Goal: Information Seeking & Learning: Learn about a topic

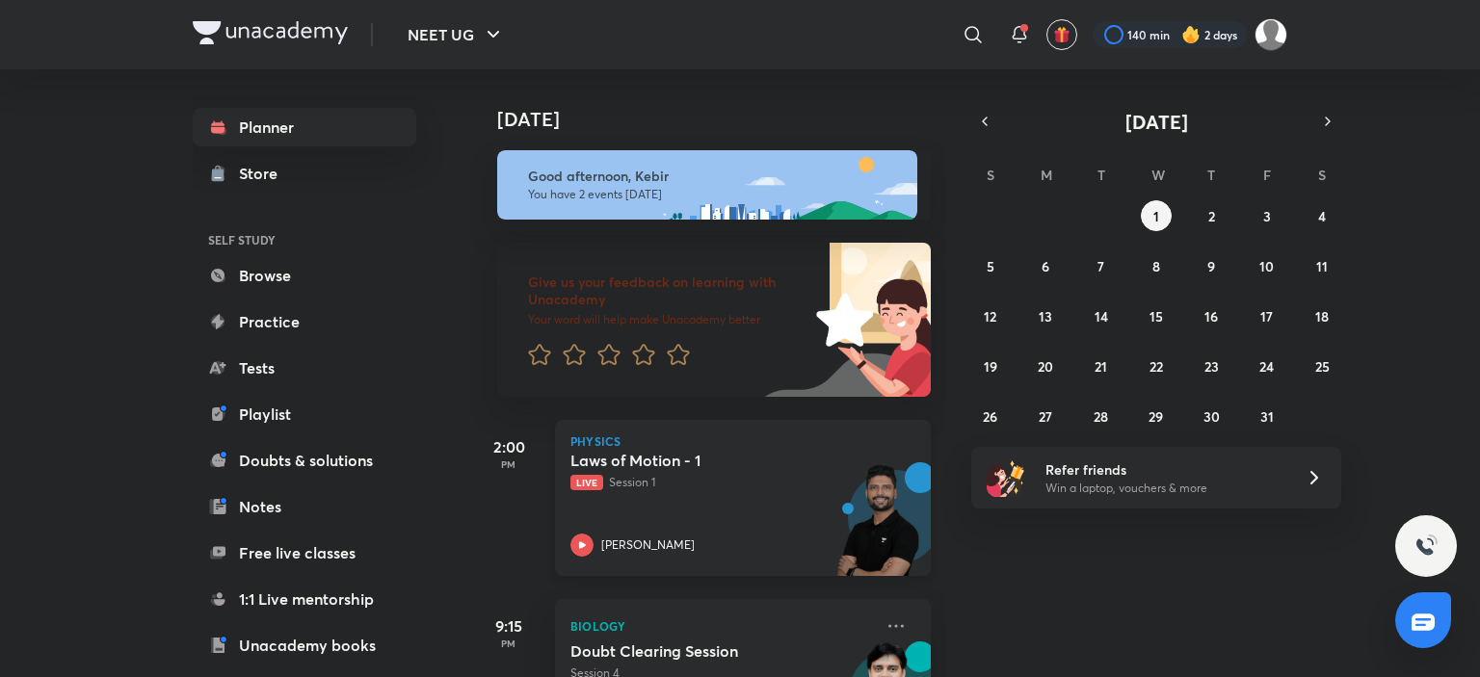
click at [637, 546] on p "[PERSON_NAME]" at bounding box center [647, 545] width 93 height 17
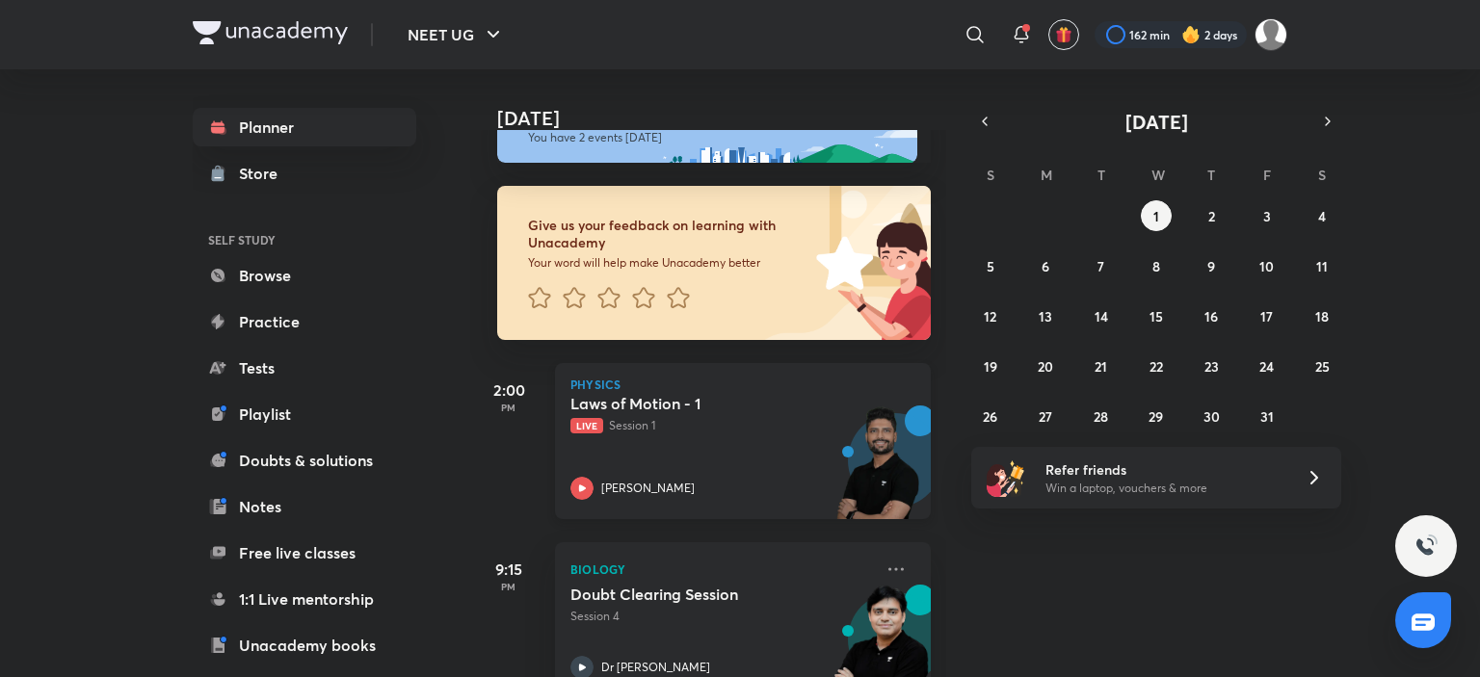
scroll to position [108, 0]
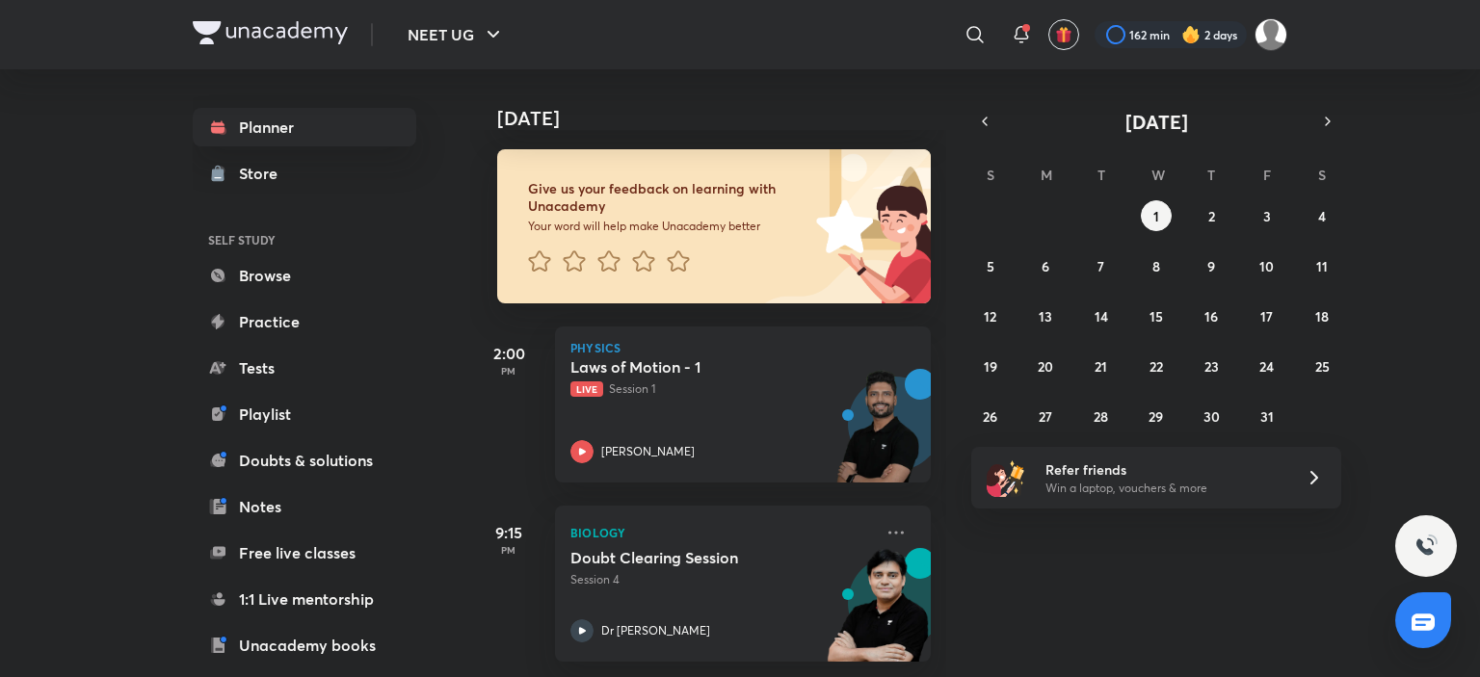
click at [1274, 197] on div "S M T W T F S 28 29 30 1 2 3 4 5 6 7 8 9 10 11 12 13 14 15 16 17 18 19 20 21 22…" at bounding box center [1156, 295] width 370 height 274
click at [1271, 219] on button "3" at bounding box center [1266, 215] width 31 height 31
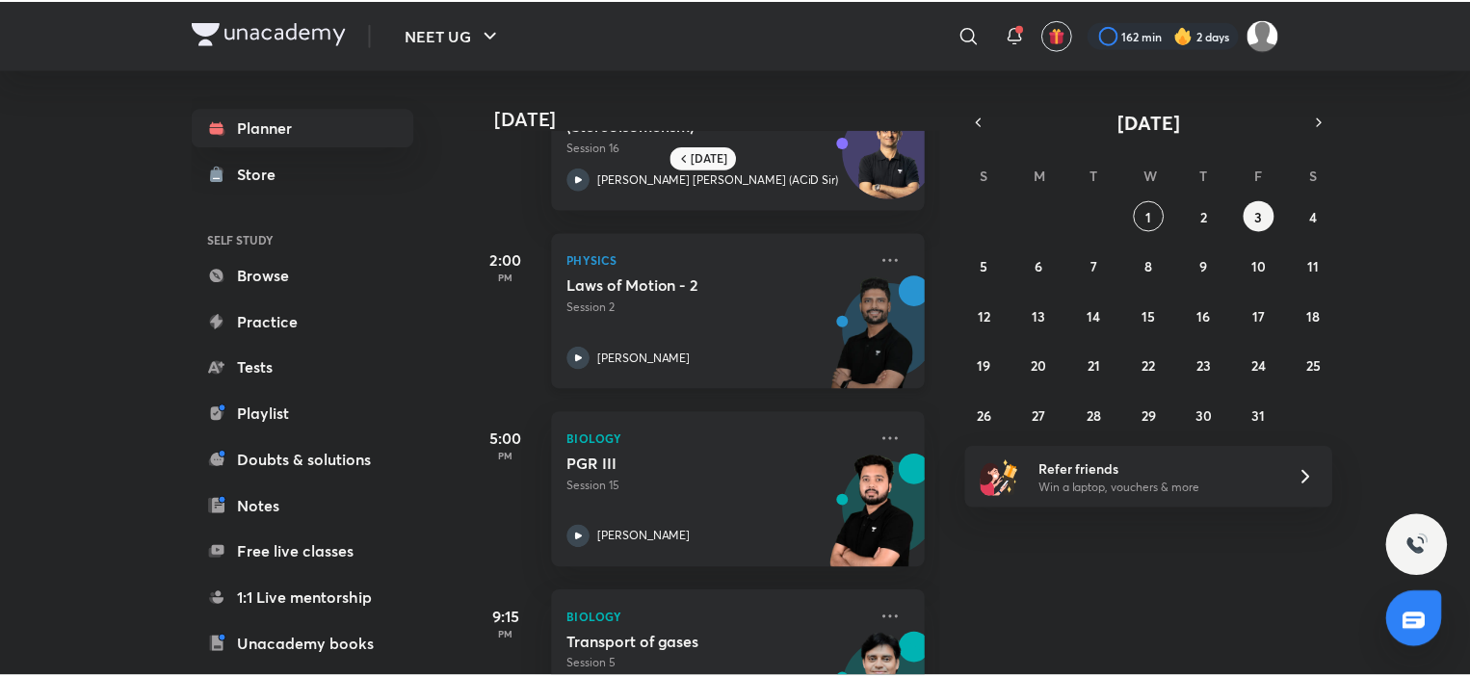
scroll to position [0, 0]
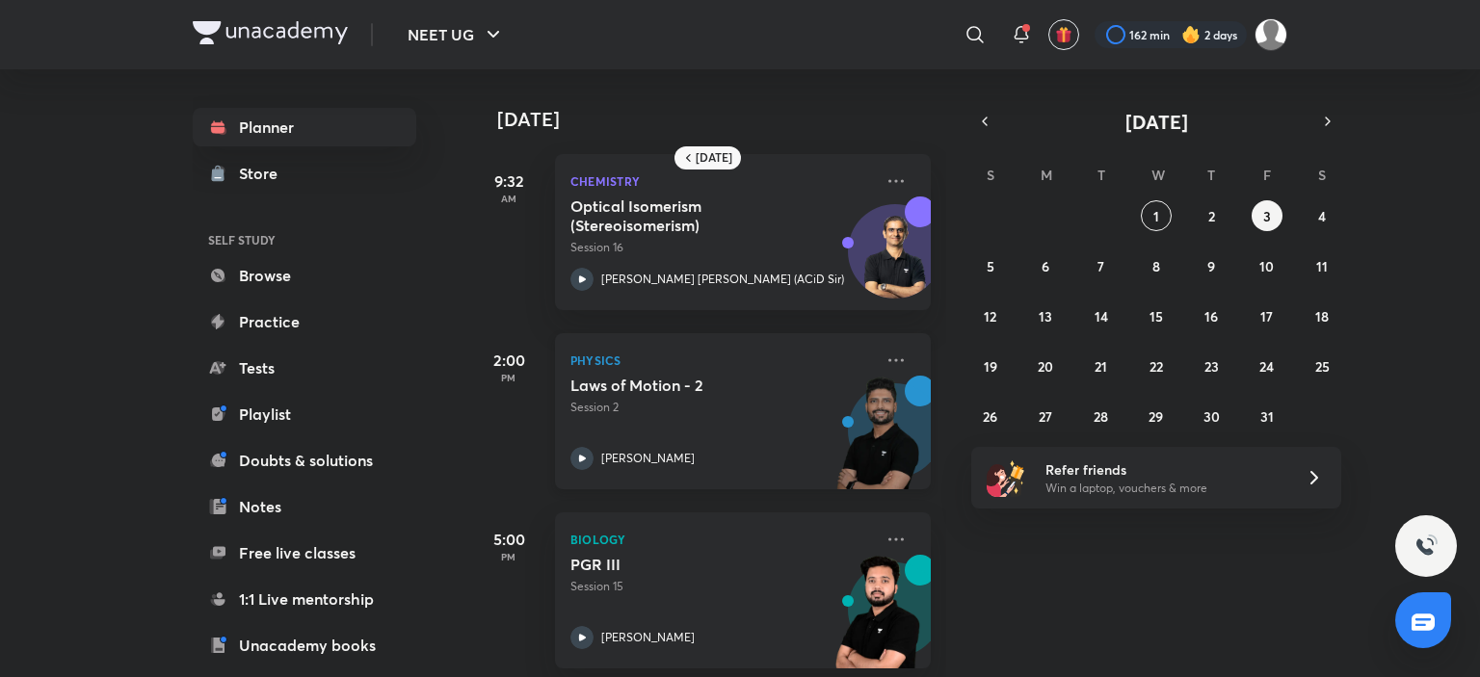
click at [638, 460] on p "[PERSON_NAME]" at bounding box center [647, 458] width 93 height 17
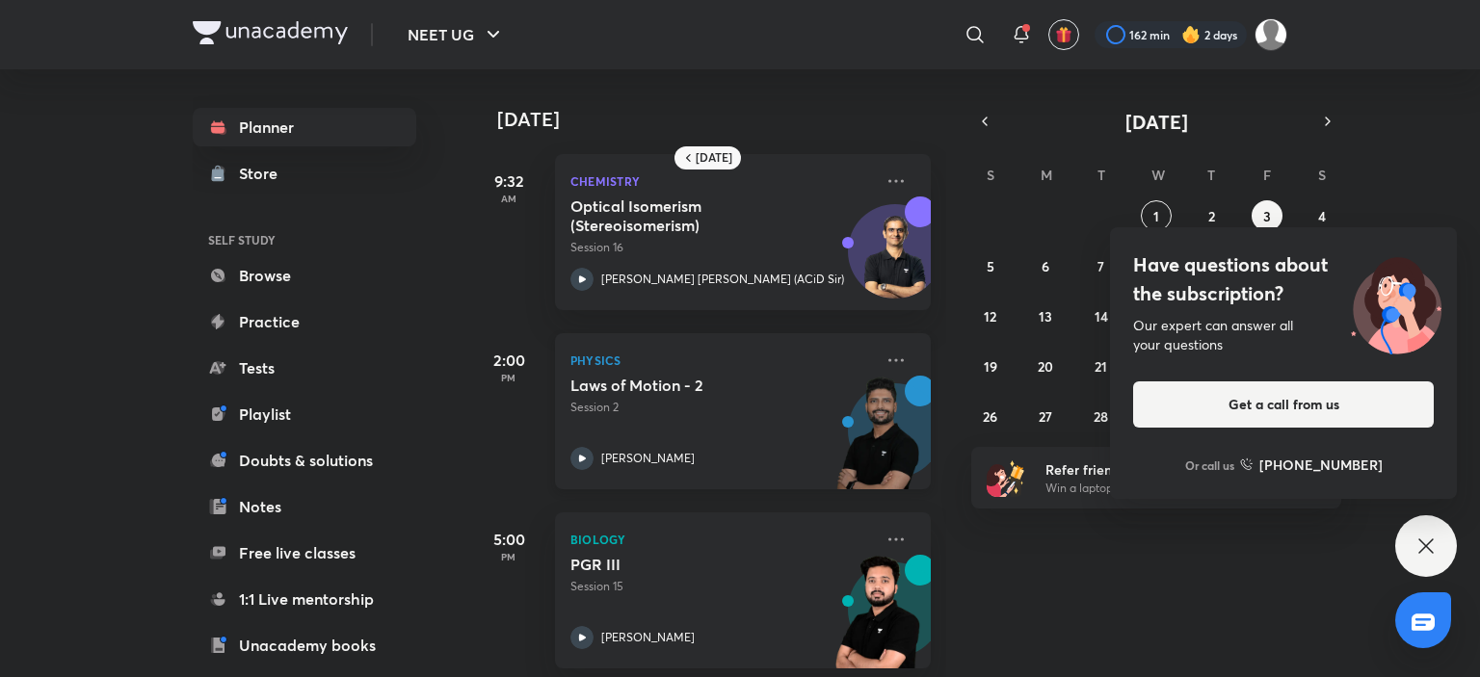
click at [899, 361] on div "Physics Laws of Motion - 2 Session 2 Prateek Jain" at bounding box center [743, 411] width 376 height 156
click at [890, 357] on icon at bounding box center [895, 360] width 23 height 23
click at [884, 364] on icon at bounding box center [895, 360] width 23 height 23
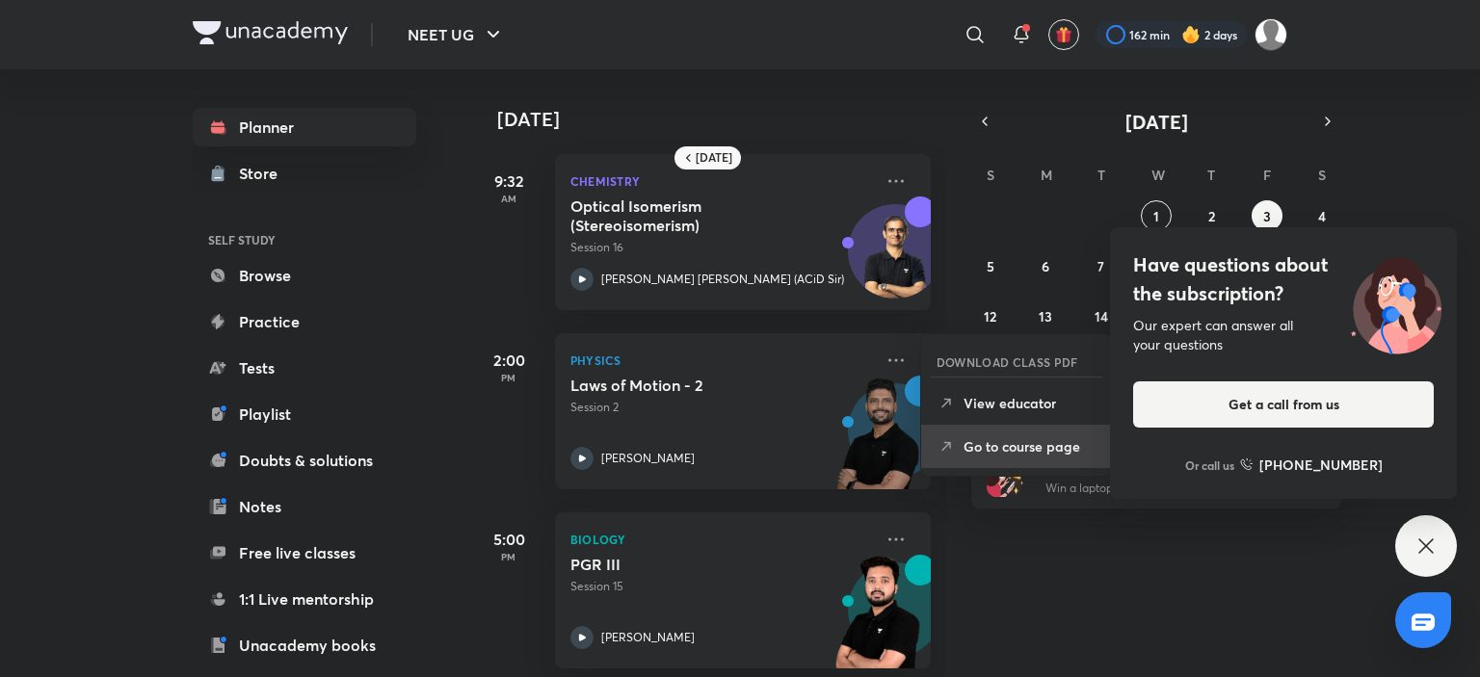
click at [1037, 438] on p "Go to course page" at bounding box center [1029, 446] width 133 height 20
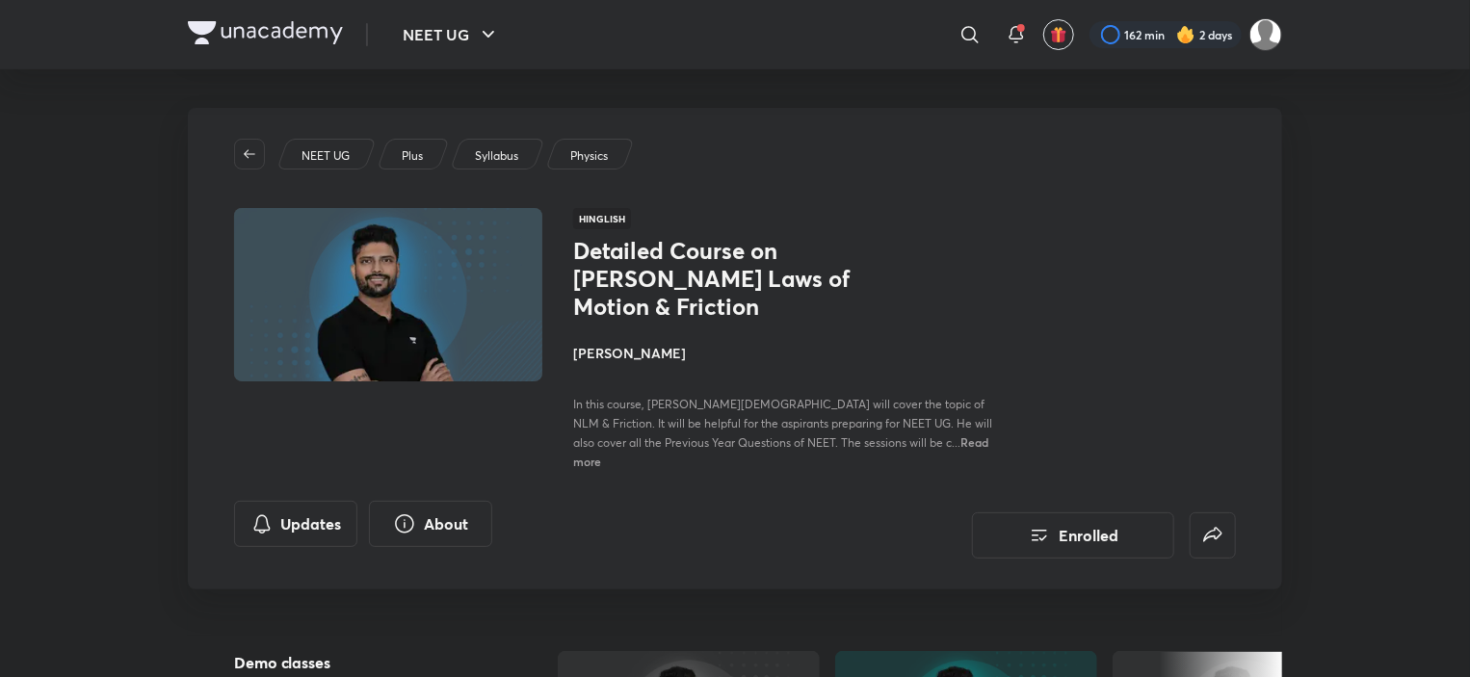
click at [623, 343] on h4 "[PERSON_NAME]" at bounding box center [789, 353] width 432 height 20
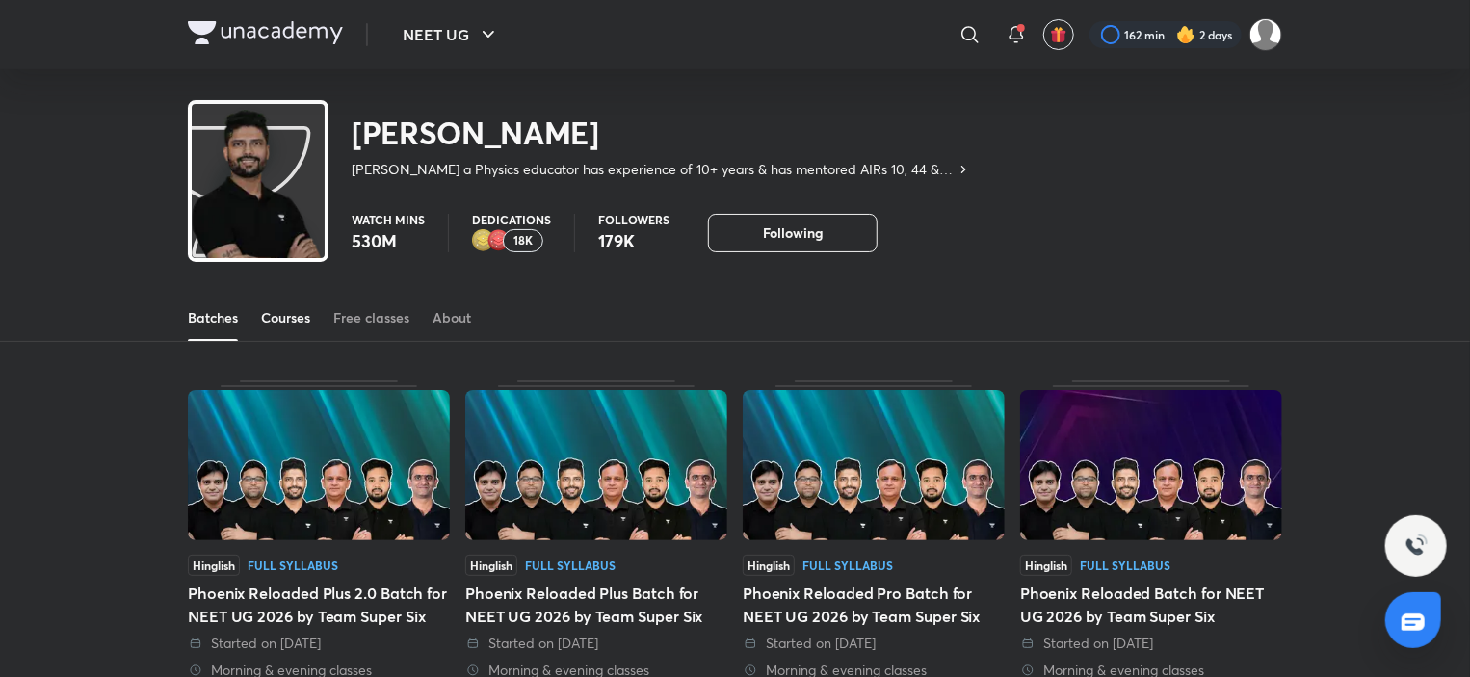
click at [300, 325] on div "Courses" at bounding box center [285, 317] width 49 height 19
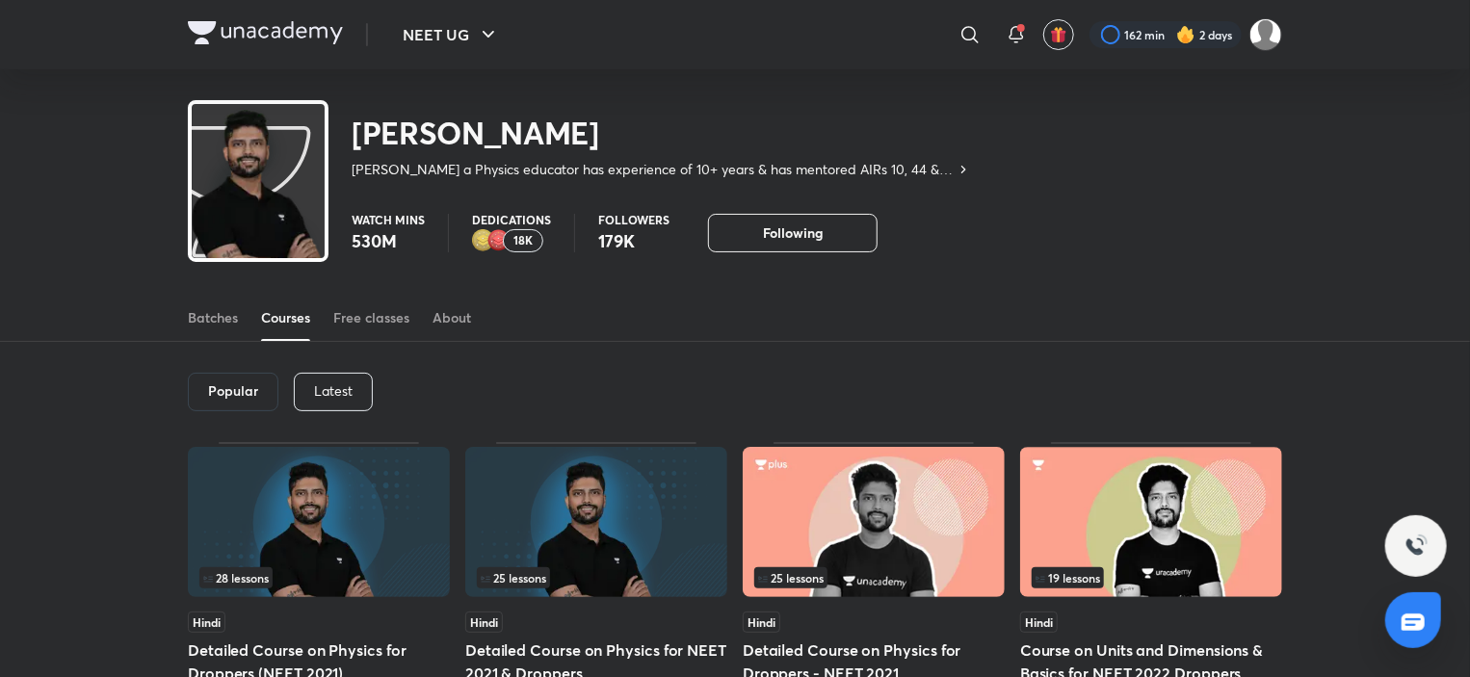
click at [324, 386] on p "Latest" at bounding box center [333, 390] width 39 height 15
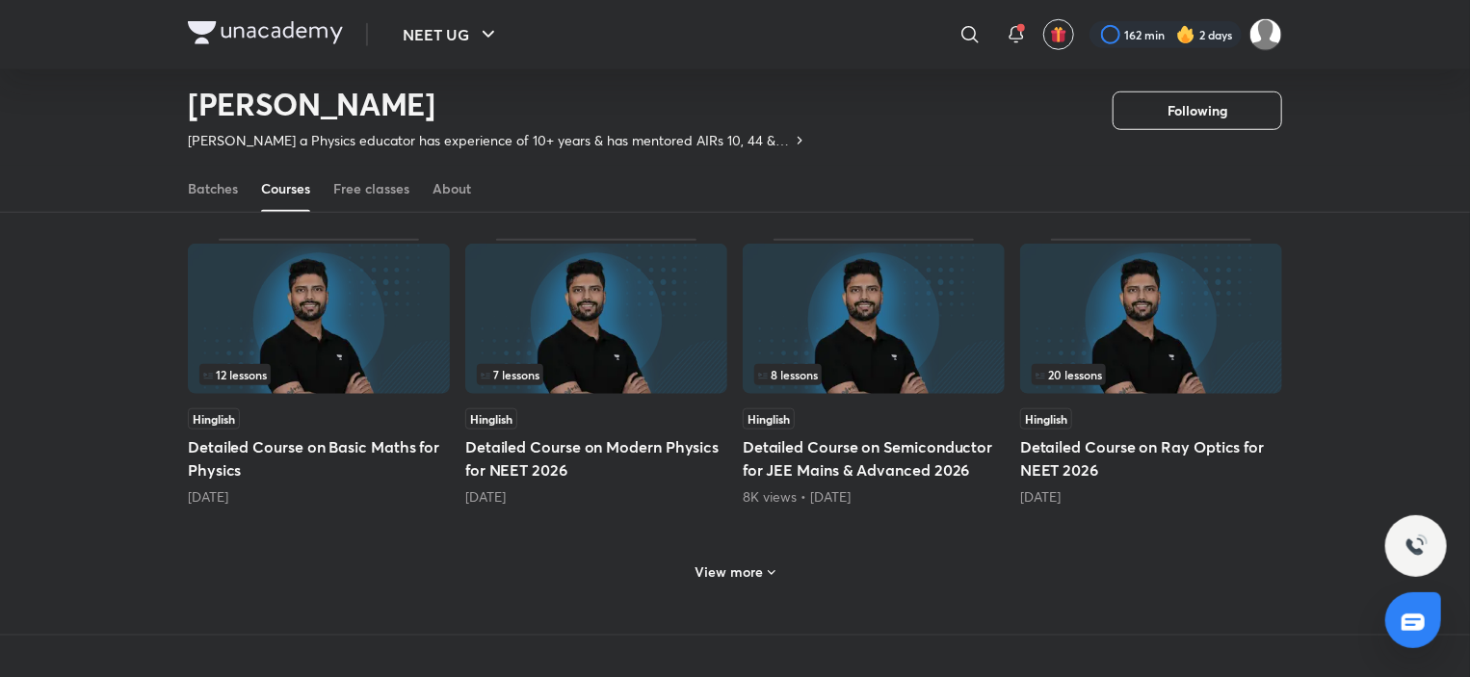
scroll to position [759, 0]
click at [737, 583] on div "View more" at bounding box center [735, 572] width 95 height 31
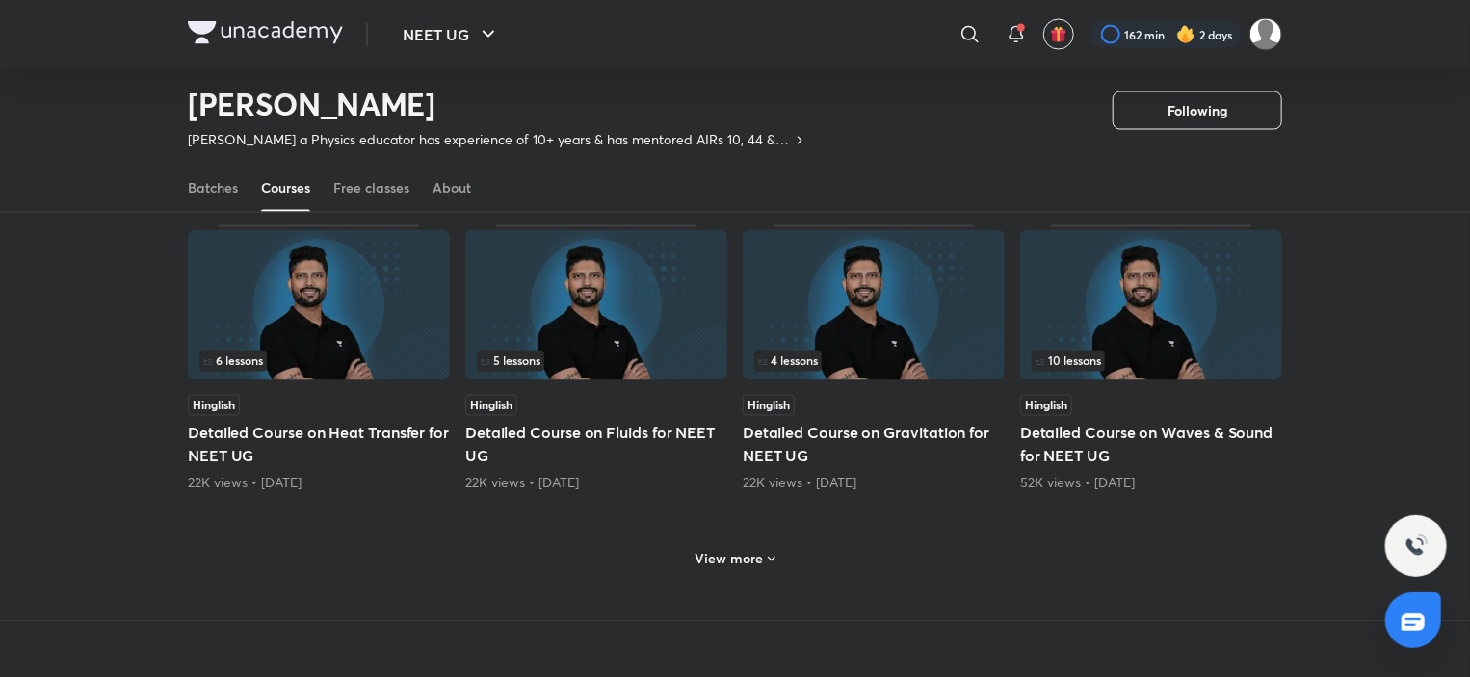
scroll to position [1723, 0]
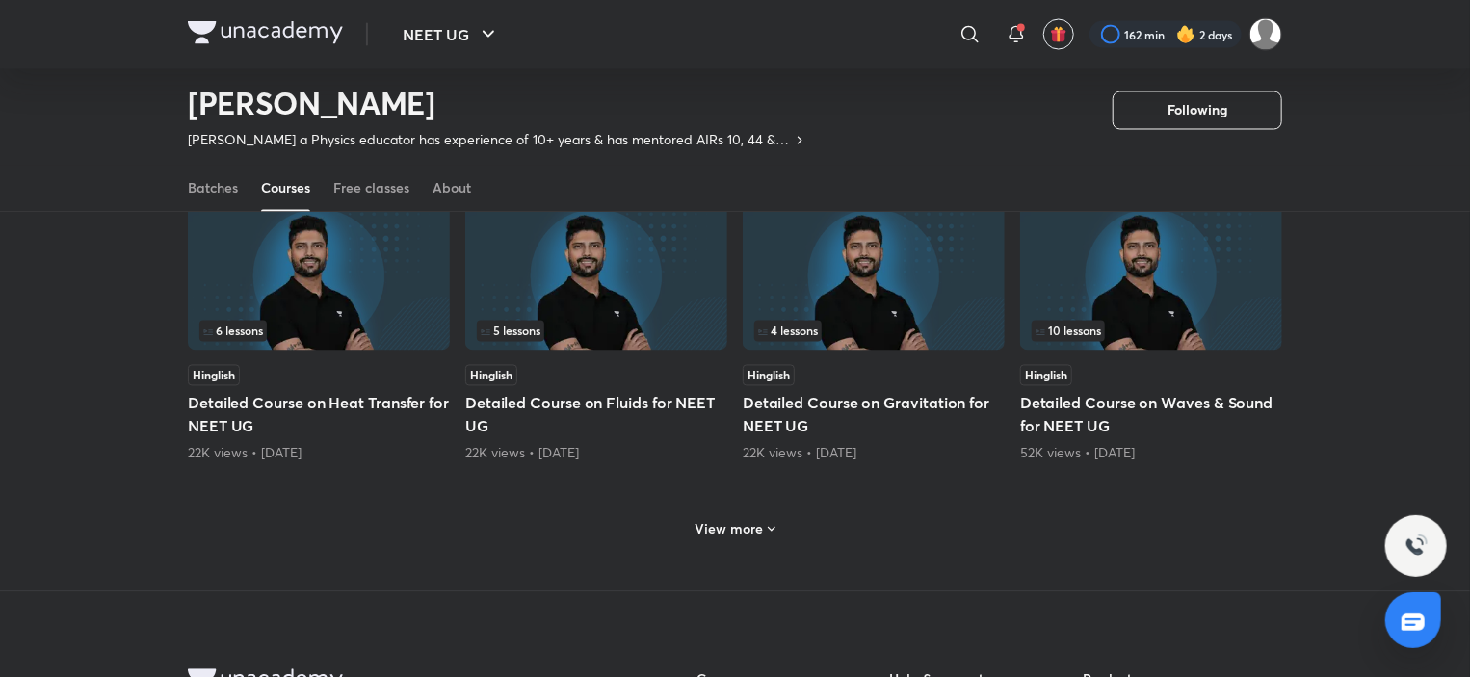
click at [749, 527] on h6 "View more" at bounding box center [730, 529] width 68 height 19
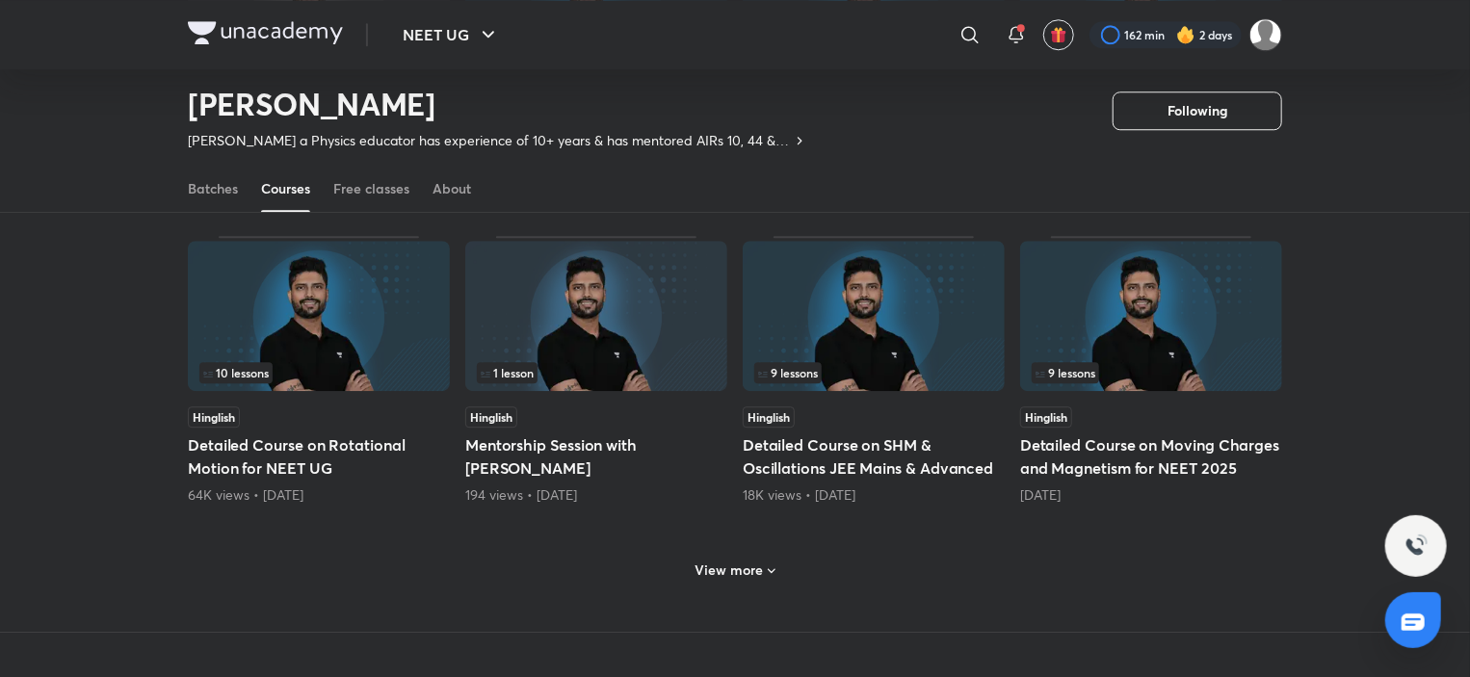
scroll to position [2782, 0]
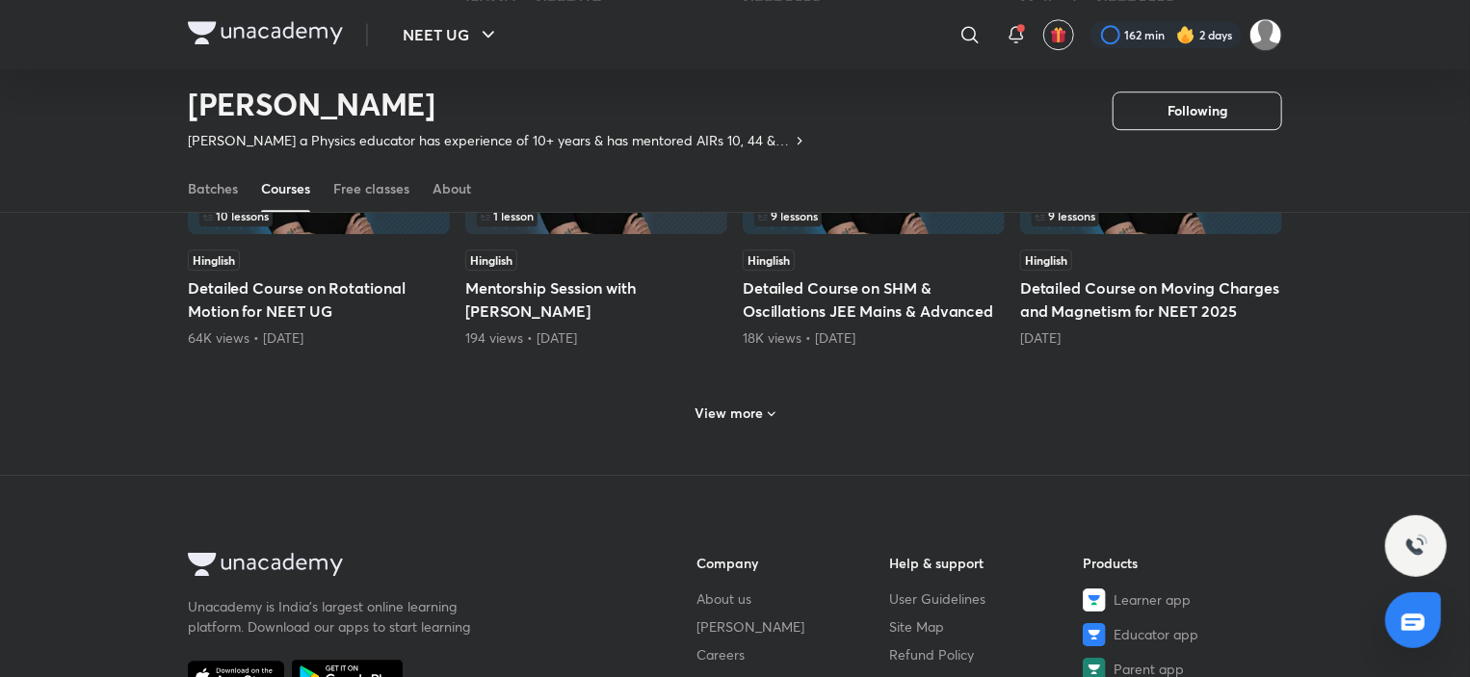
click at [734, 404] on h6 "View more" at bounding box center [730, 413] width 68 height 19
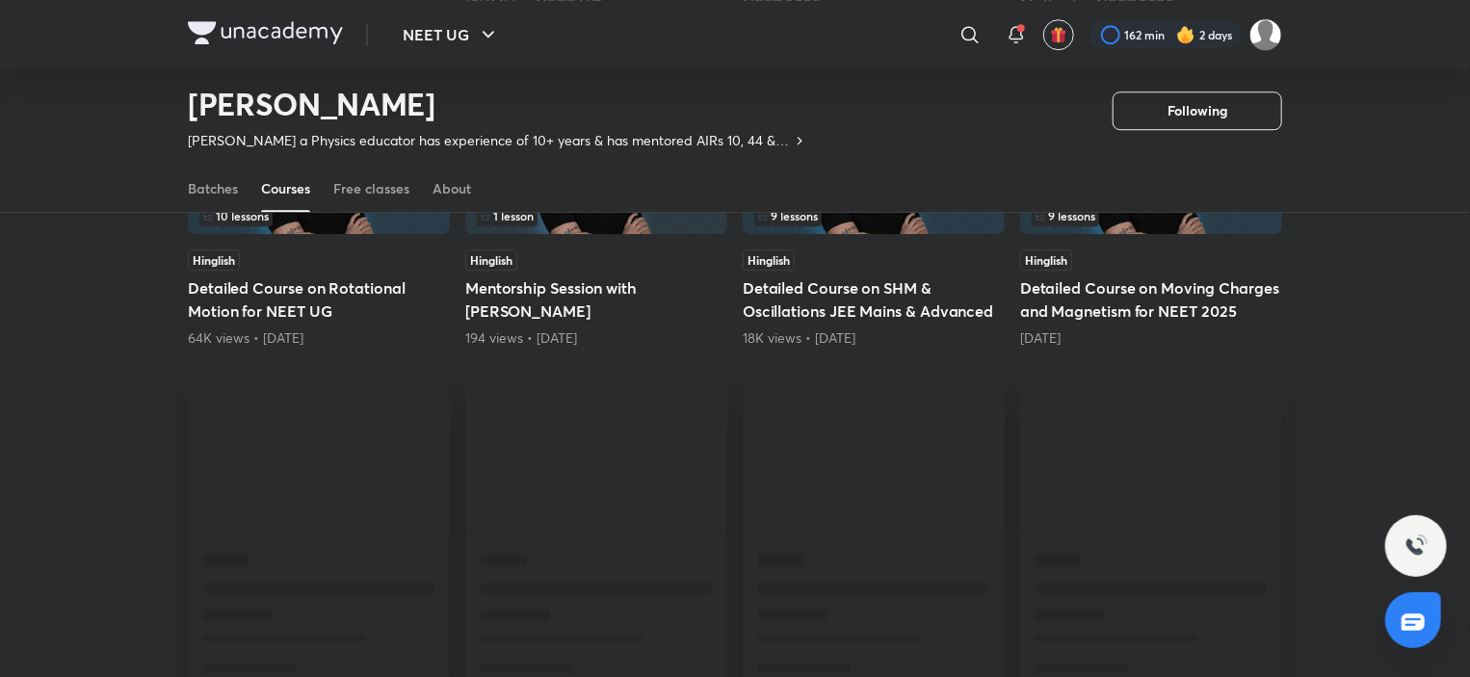
scroll to position [3071, 0]
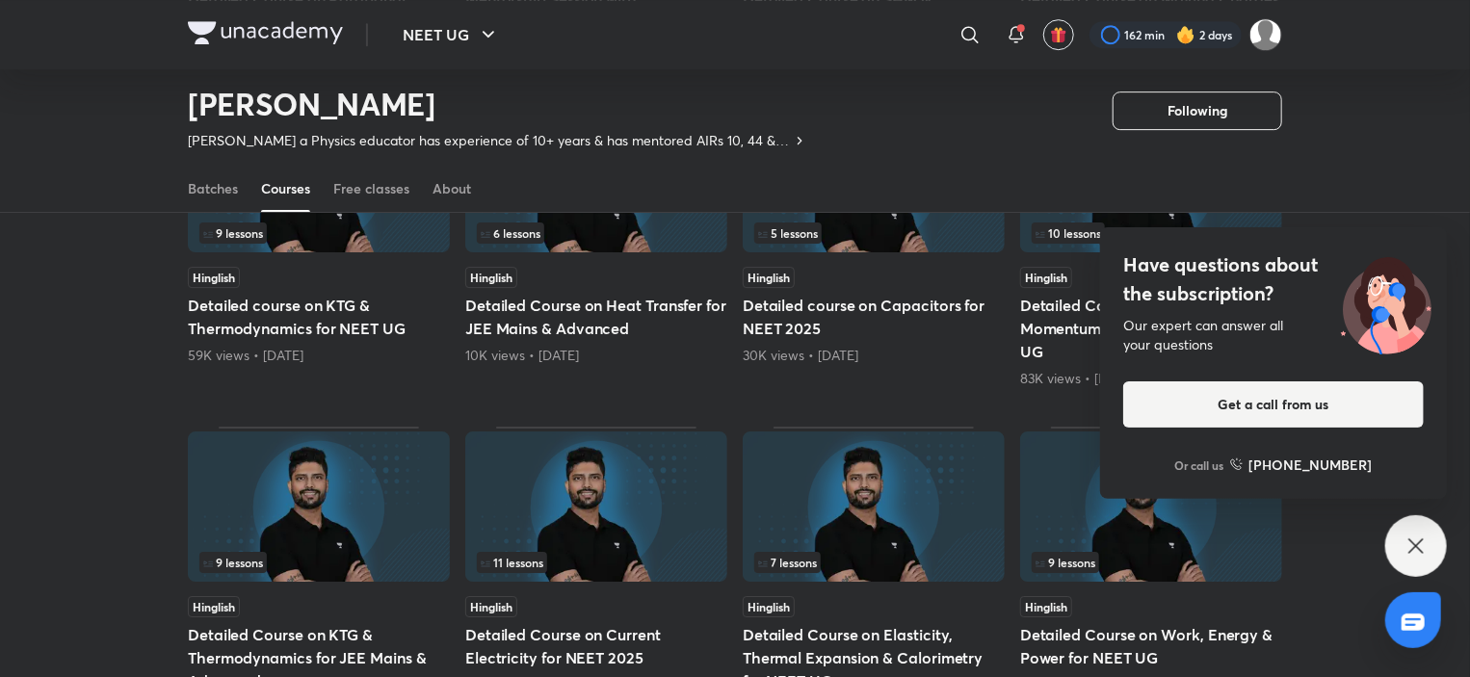
click at [1416, 527] on div "Have questions about the subscription? Our expert can answer all your questions…" at bounding box center [1416, 546] width 62 height 62
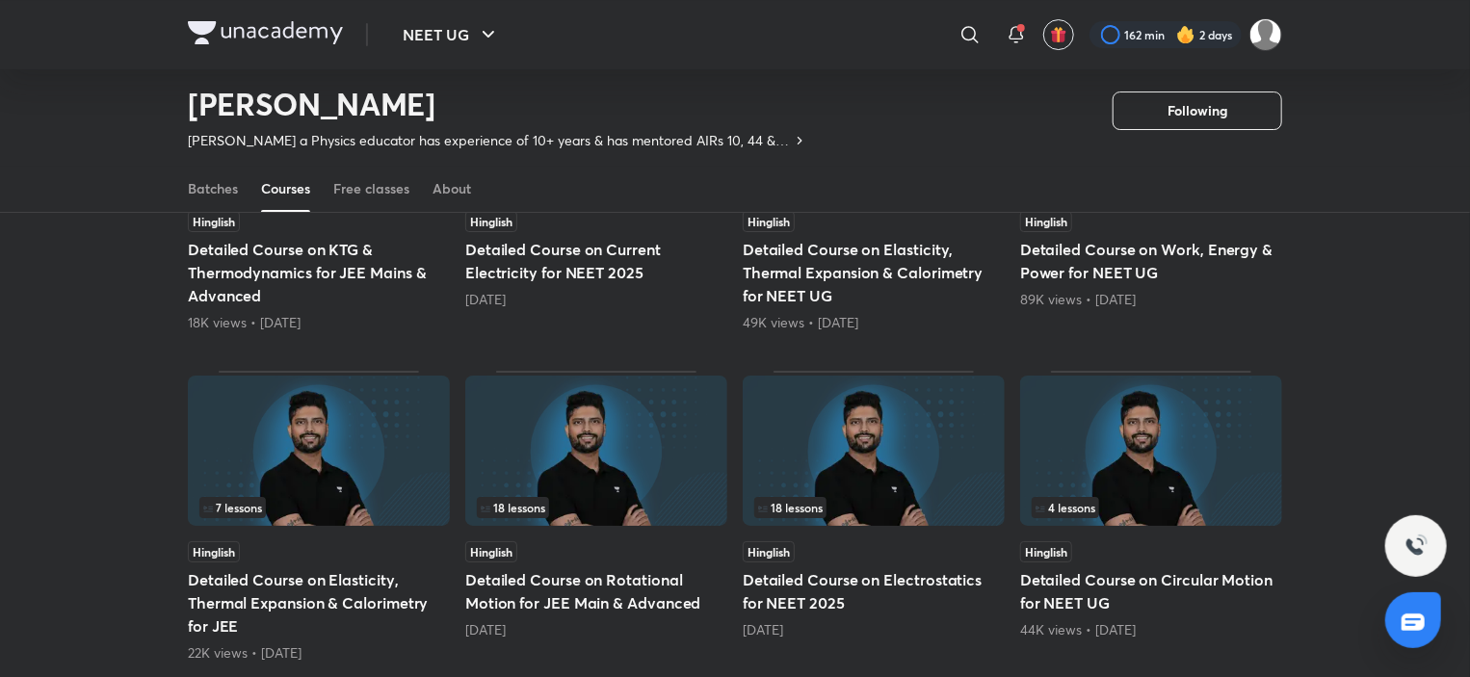
scroll to position [3649, 0]
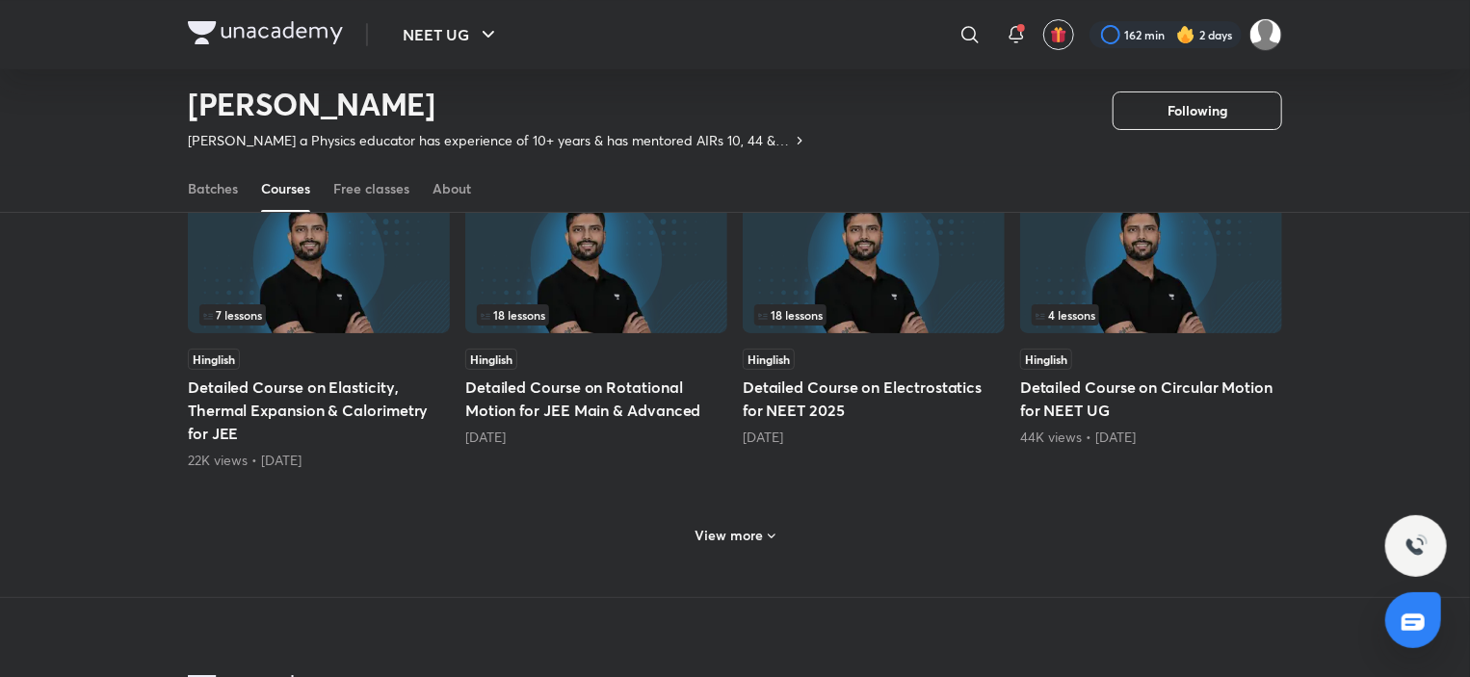
click at [749, 531] on h6 "View more" at bounding box center [730, 535] width 68 height 19
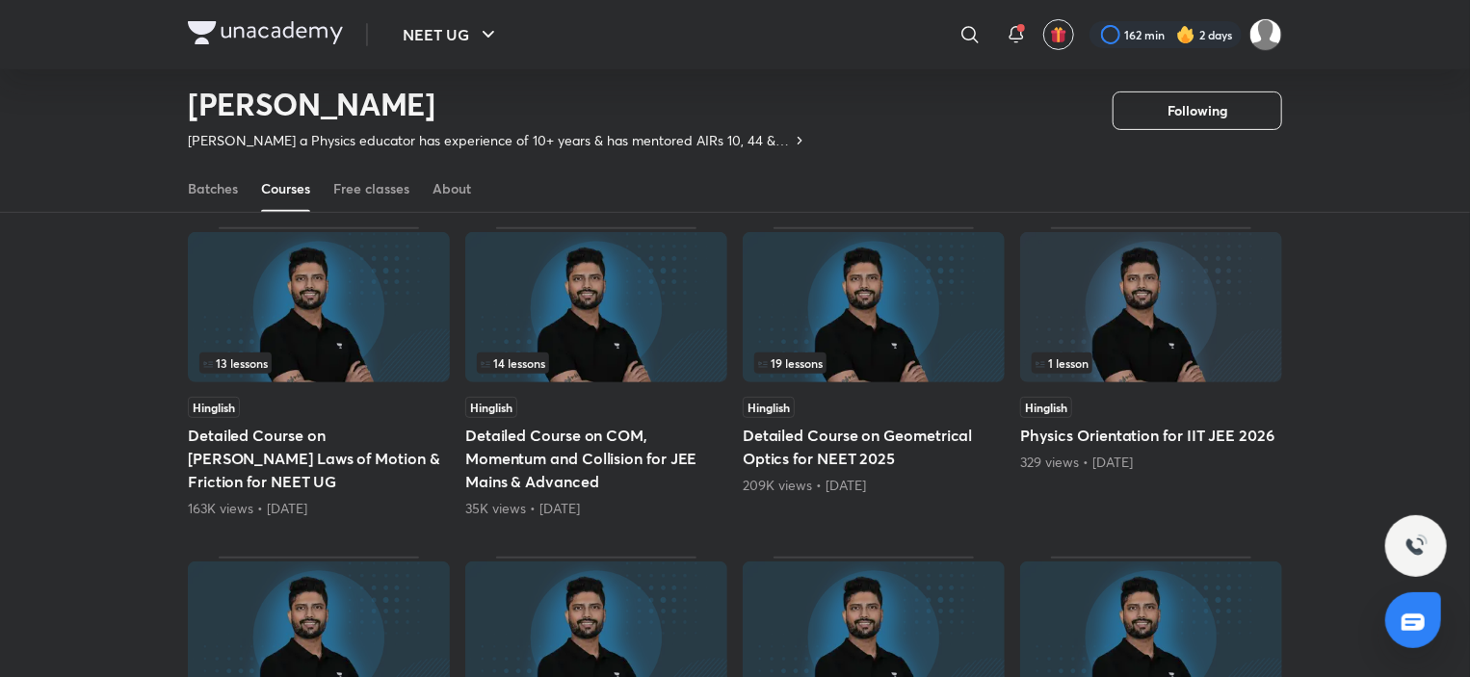
scroll to position [4035, 0]
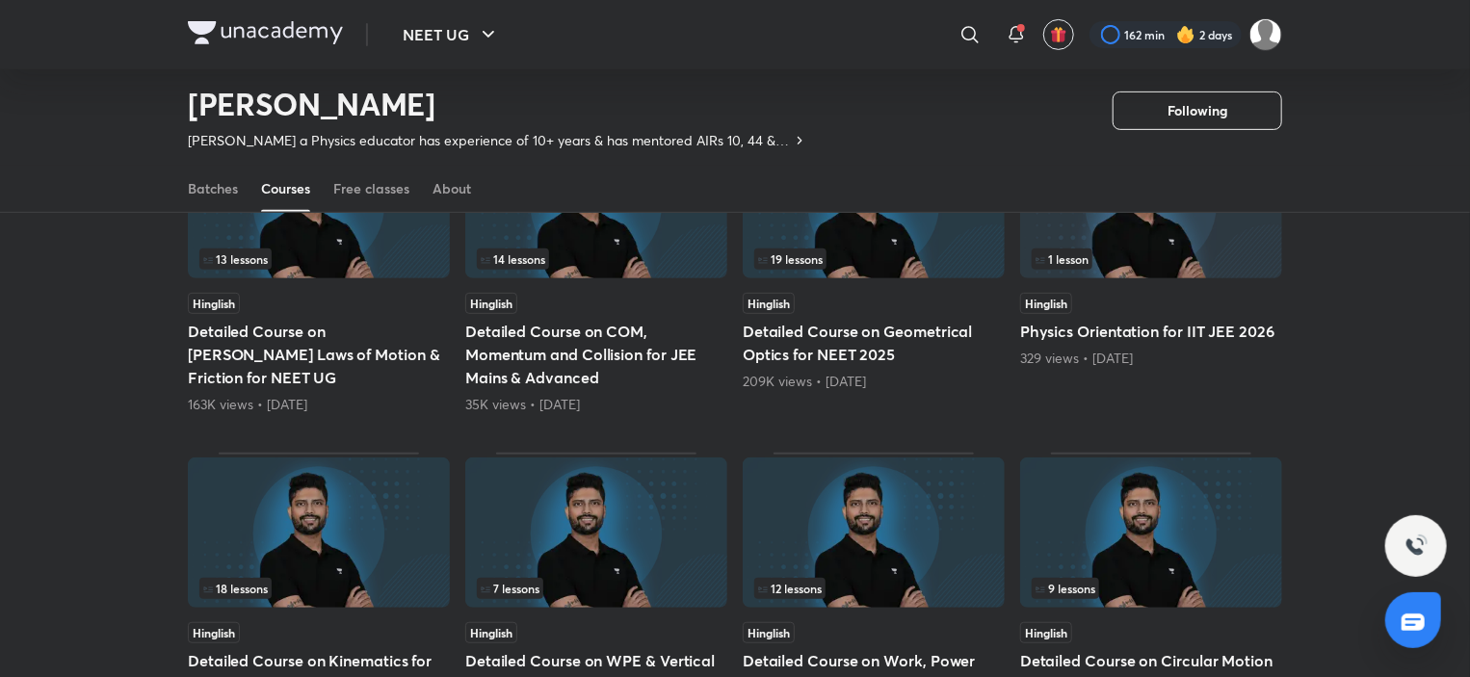
click at [366, 267] on img at bounding box center [319, 203] width 262 height 150
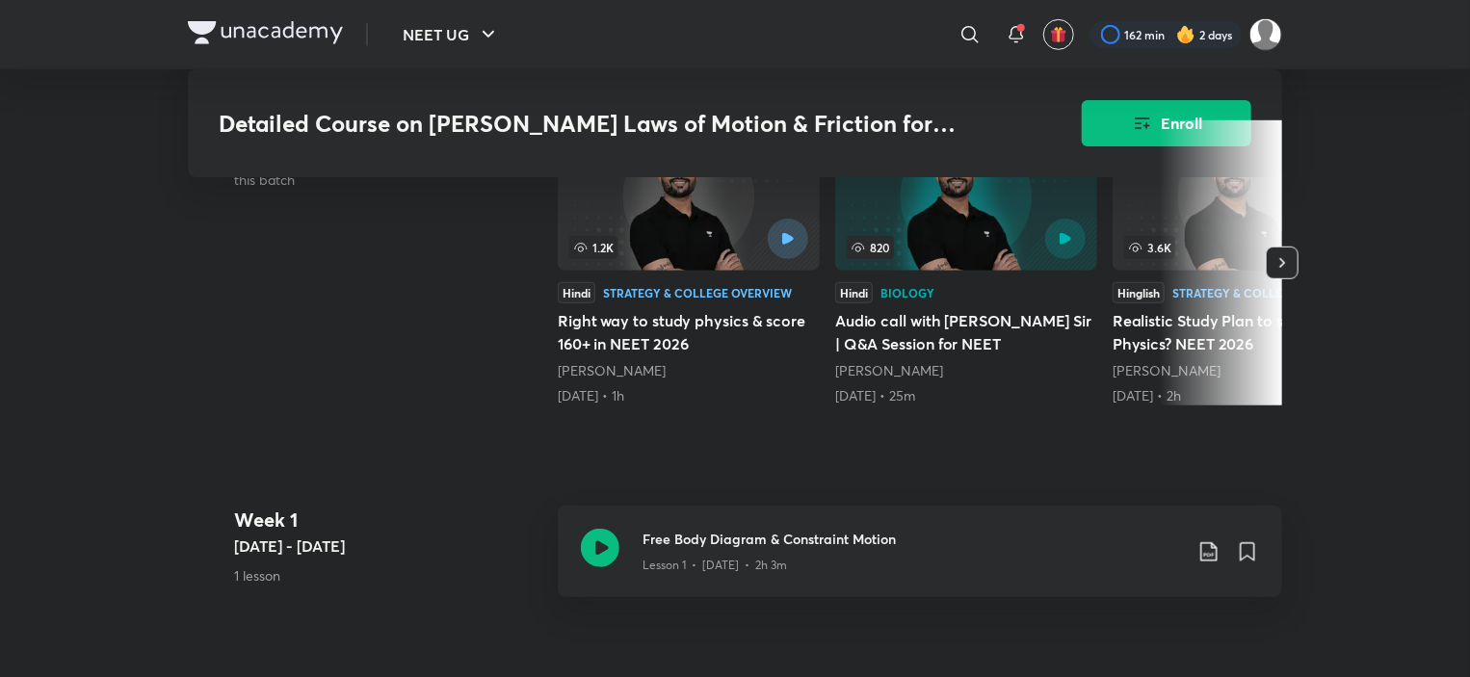
scroll to position [771, 0]
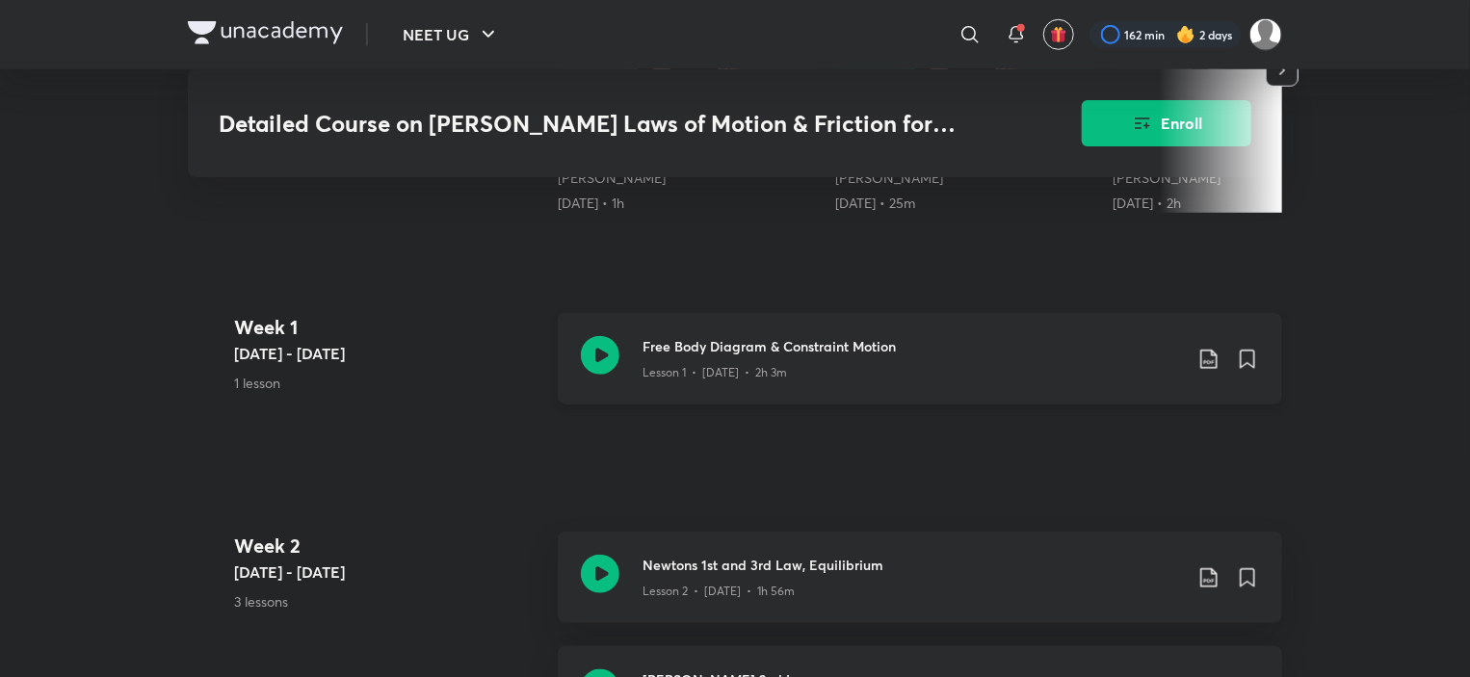
click at [802, 356] on div "Lesson 1 • Sep 13 • 2h 3m" at bounding box center [913, 368] width 540 height 25
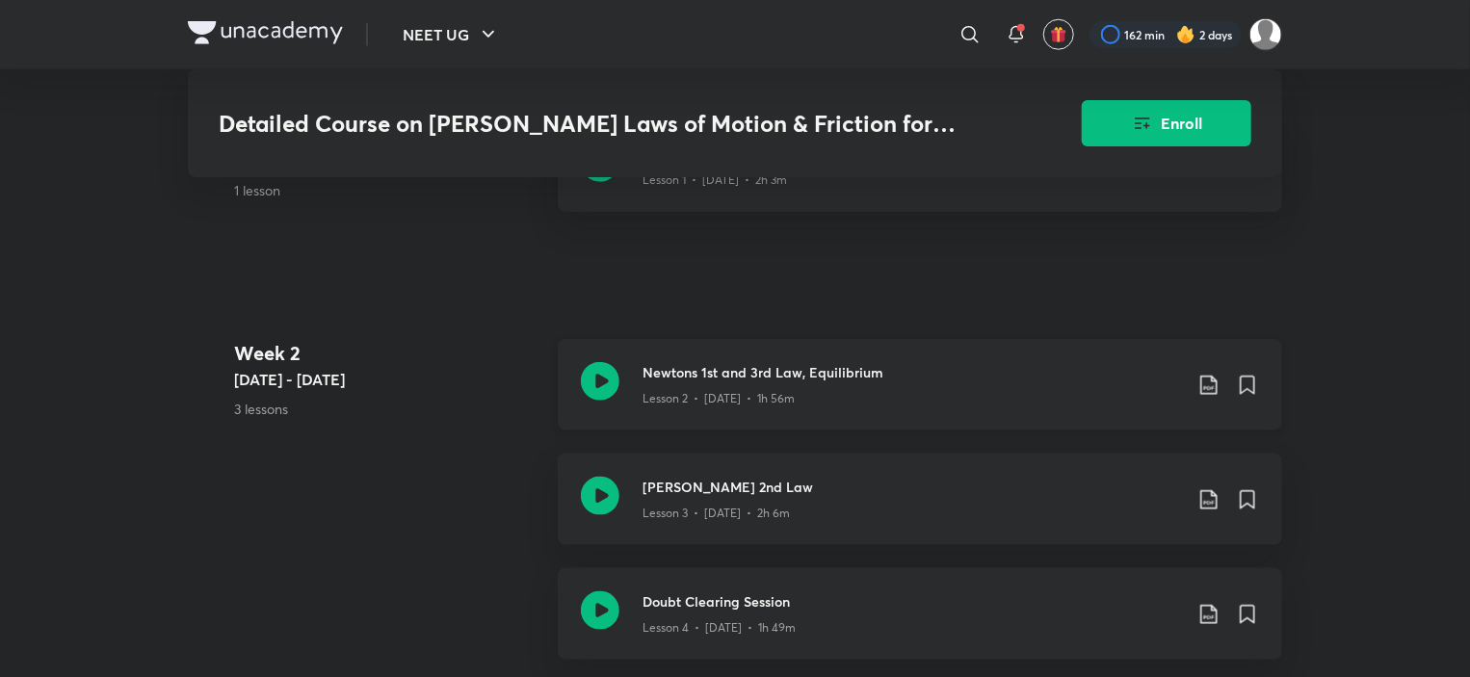
click at [817, 364] on div "Newtons 1st and 3rd Law, Equilibrium Lesson 2 • Sep 16 • 1h 56m" at bounding box center [920, 385] width 724 height 92
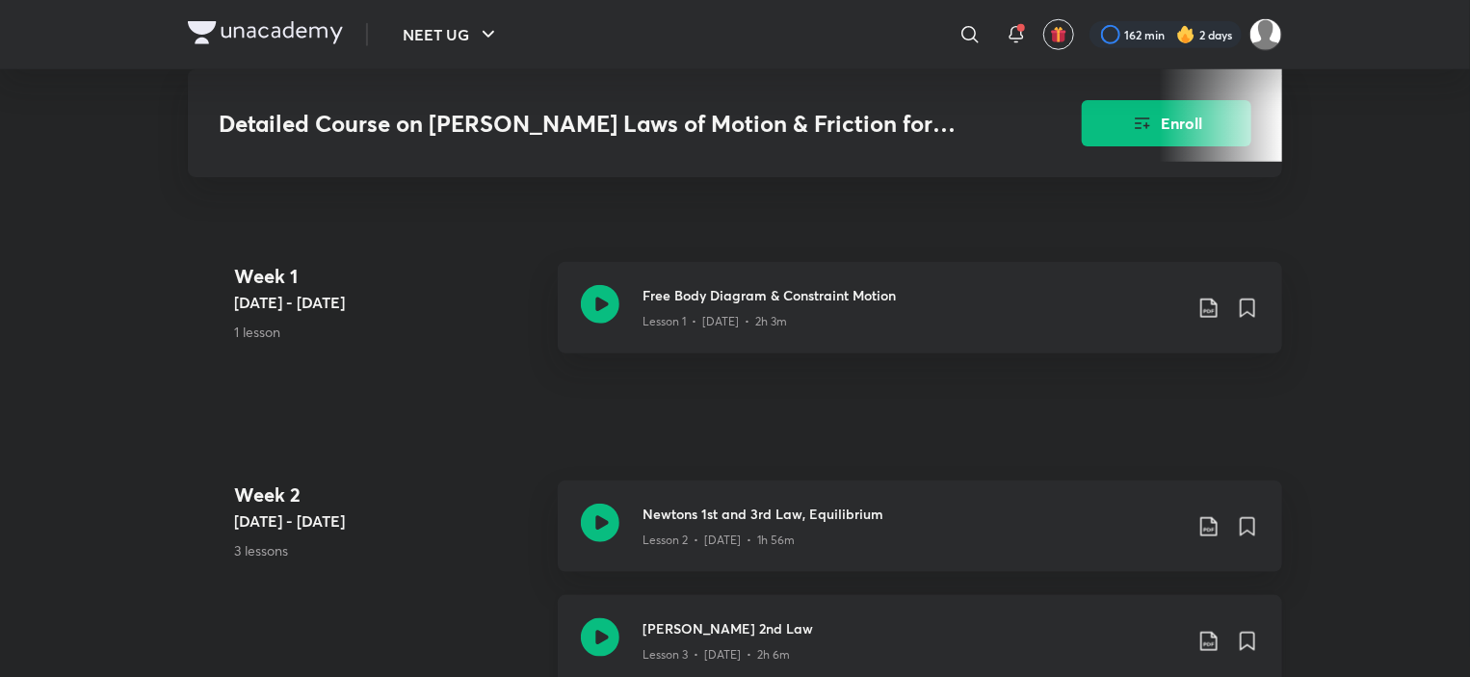
scroll to position [963, 0]
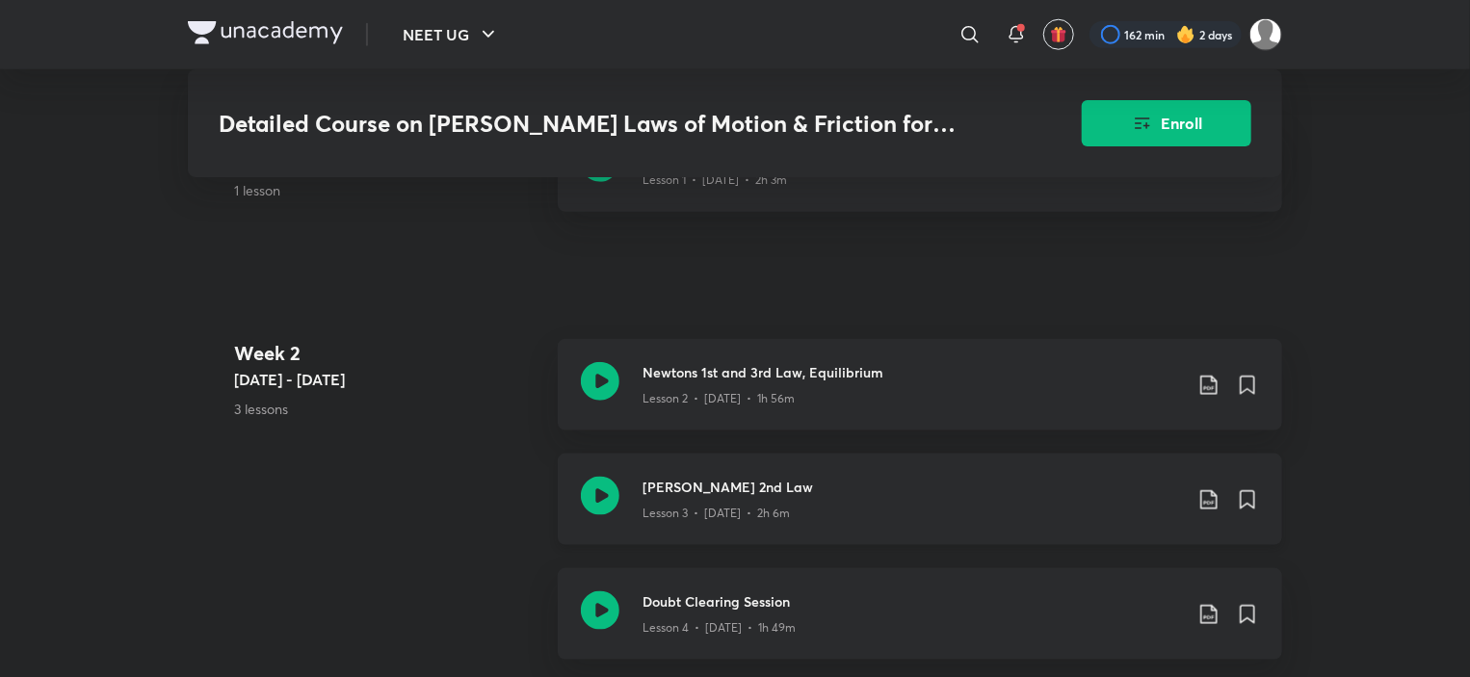
click at [717, 505] on p "Lesson 3 • Sep 18 • 2h 6m" at bounding box center [716, 513] width 147 height 17
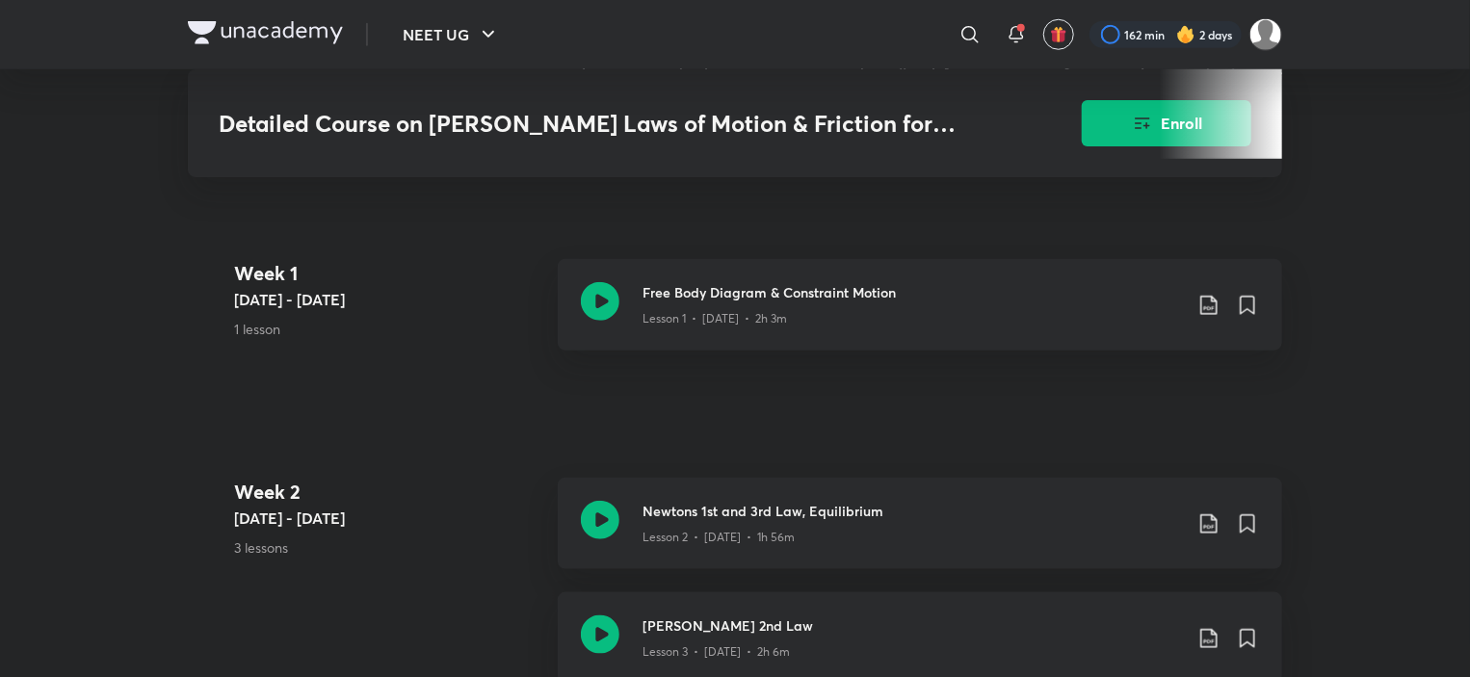
scroll to position [1060, 0]
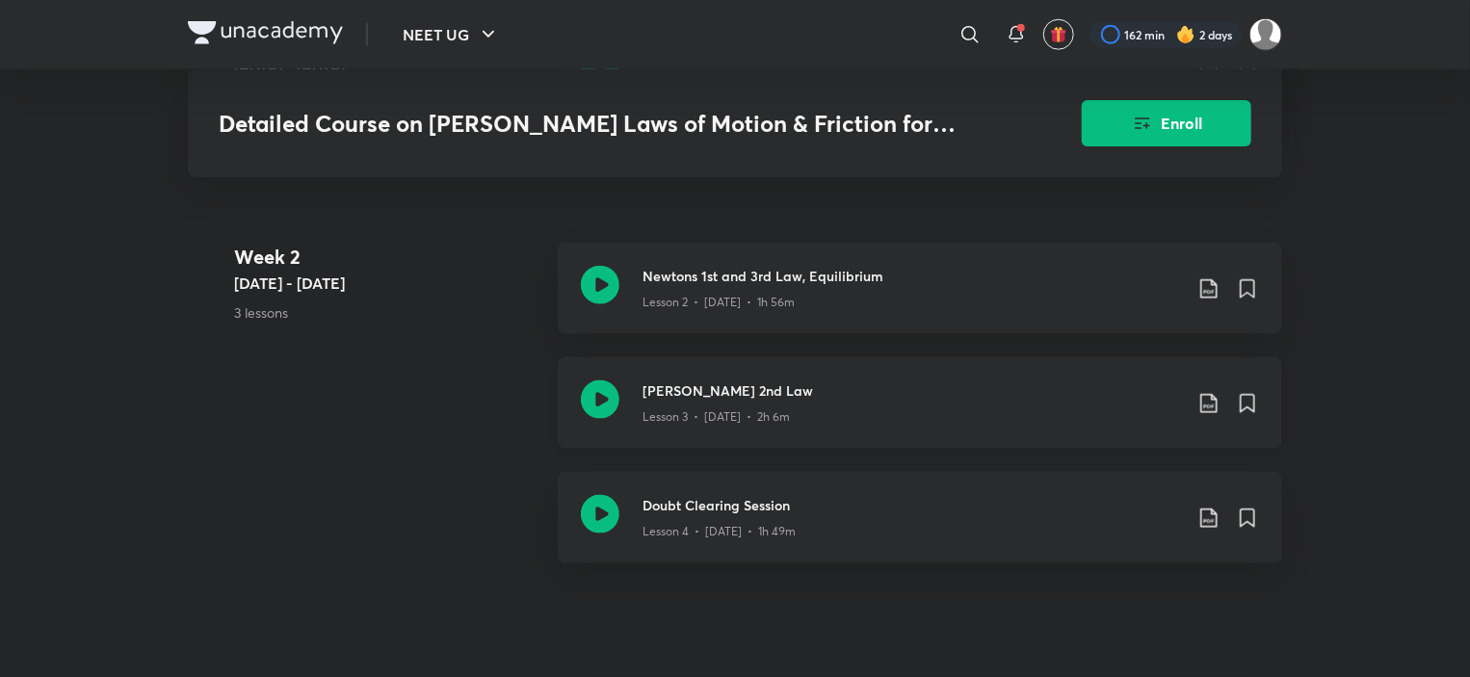
click at [728, 388] on div "Newton's 2nd Law Lesson 3 • Sep 18 • 2h 6m" at bounding box center [920, 403] width 724 height 92
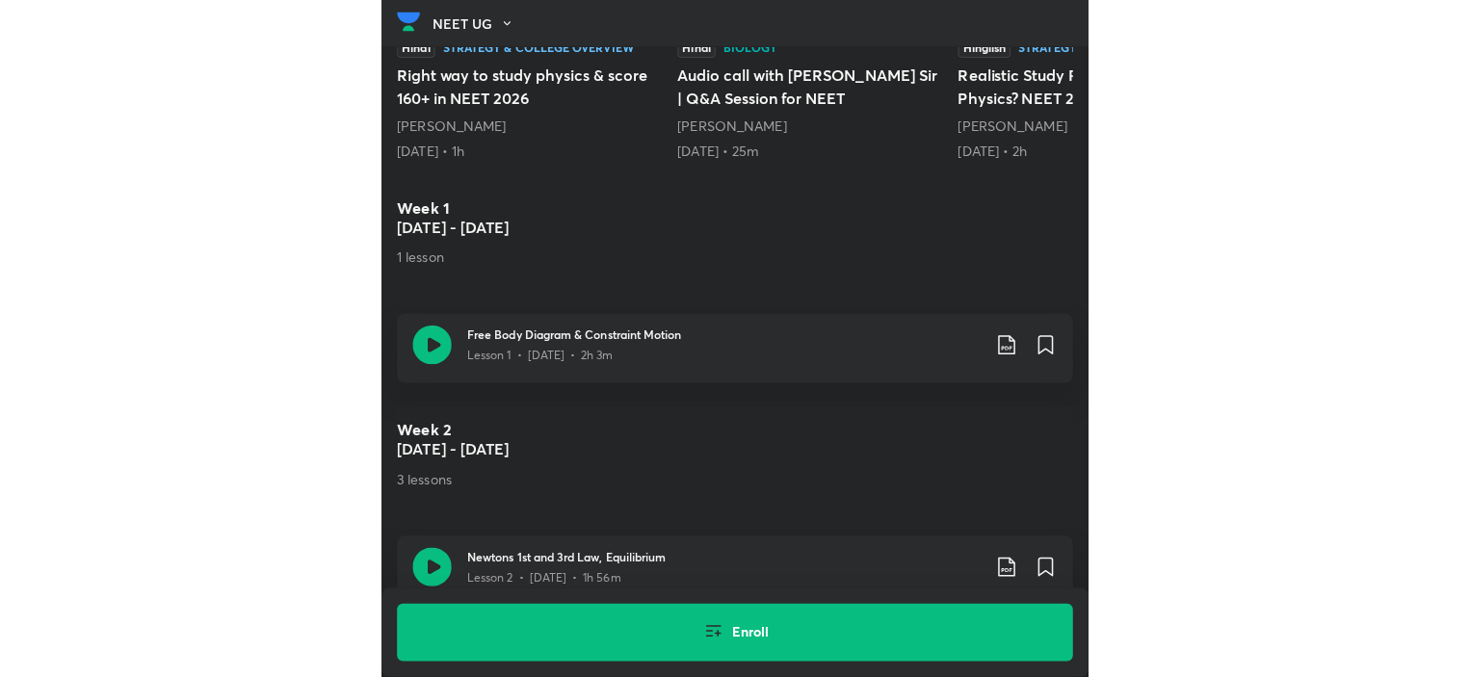
scroll to position [1002, 0]
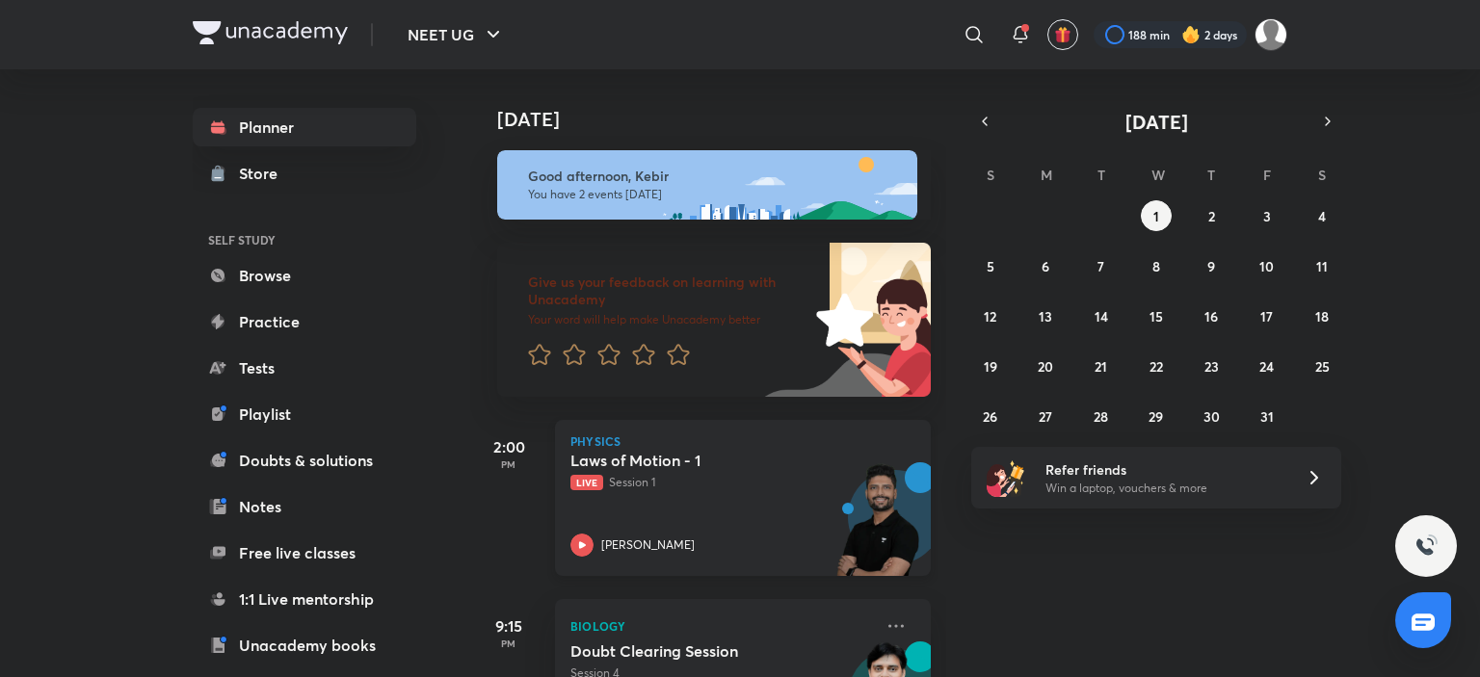
click at [615, 535] on div "[PERSON_NAME]" at bounding box center [721, 545] width 303 height 23
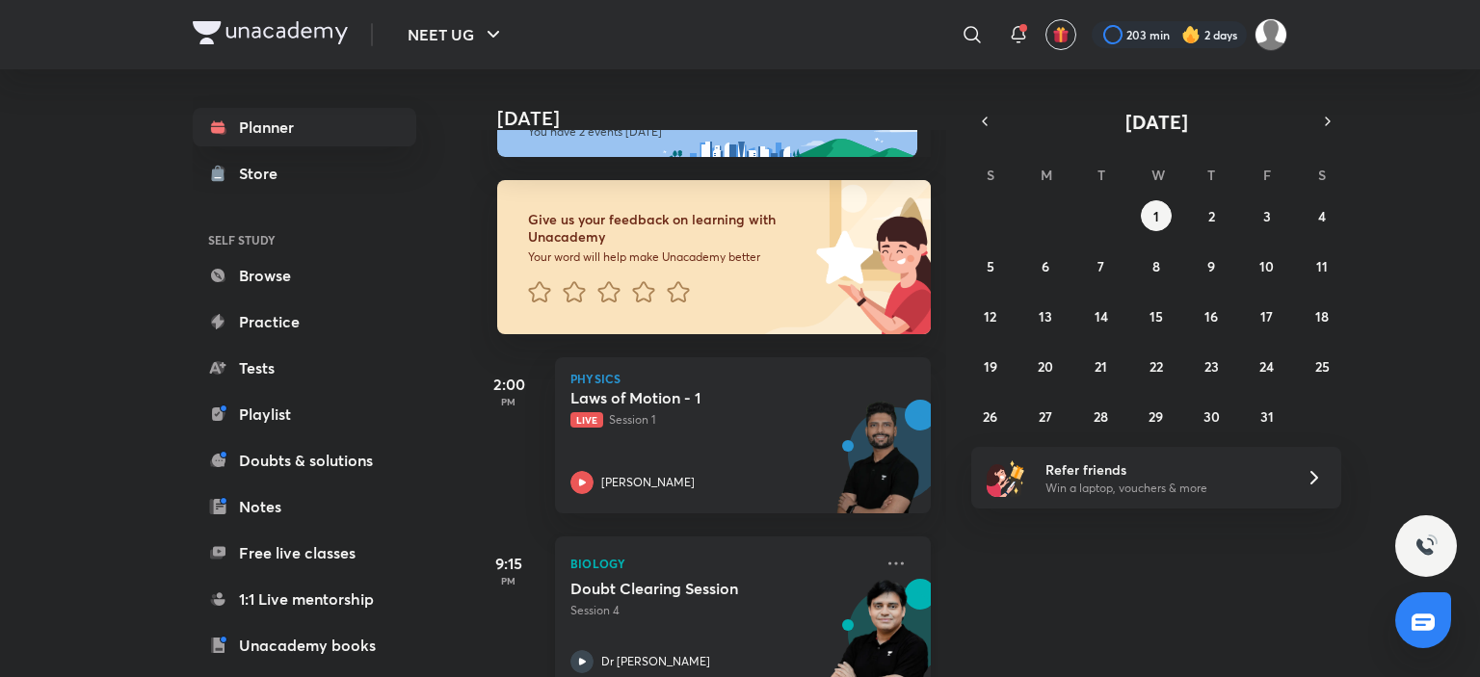
scroll to position [96, 0]
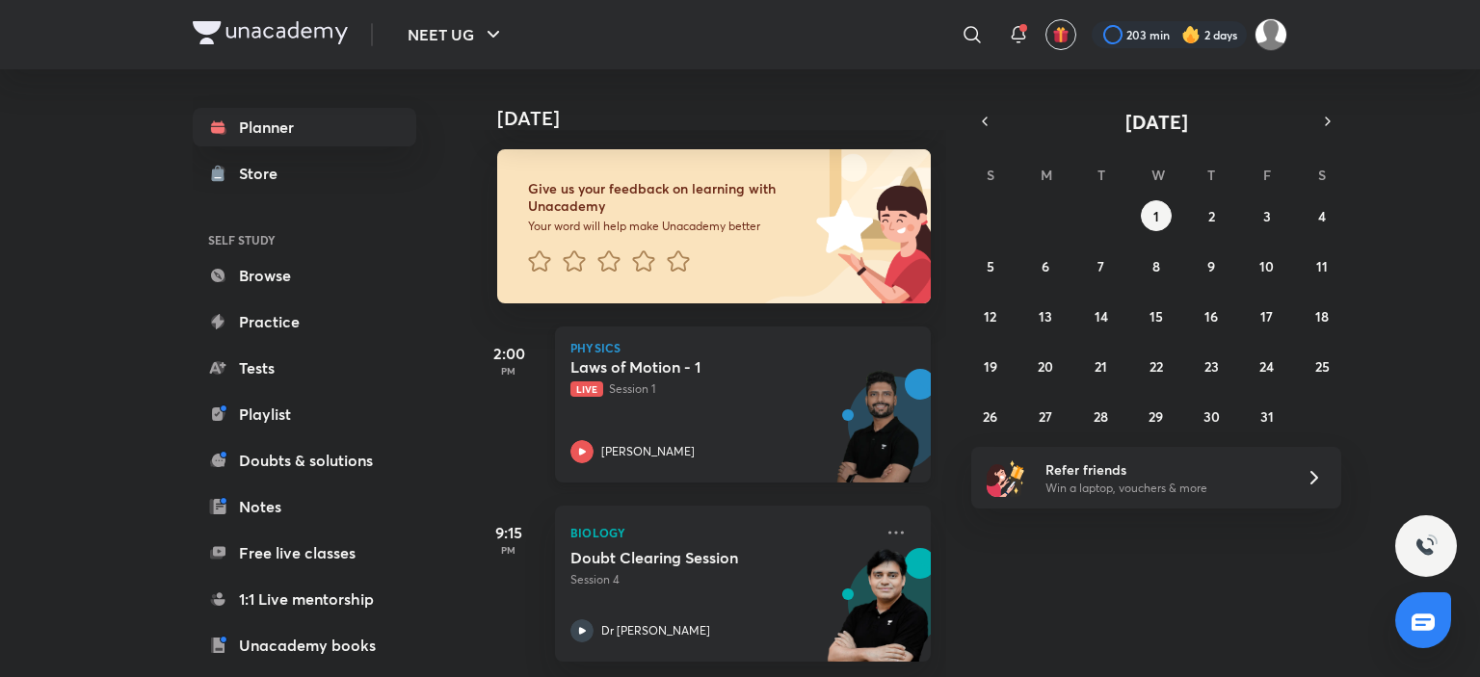
click at [630, 434] on div "Laws of Motion - 1 Live Session 1 Prateek Jain" at bounding box center [721, 410] width 303 height 106
